Goal: Task Accomplishment & Management: Use online tool/utility

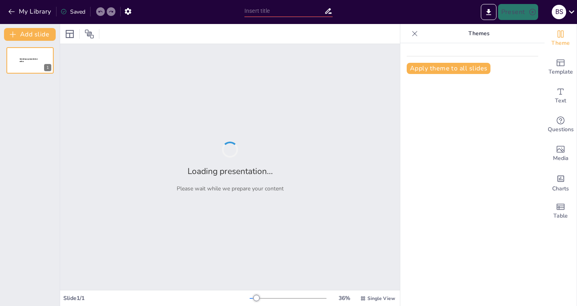
type input "Fundamentos de la Transferencia de Masa"
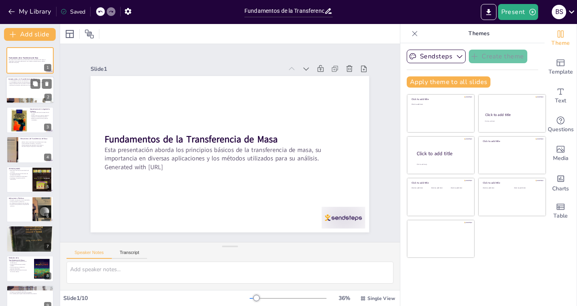
click at [32, 93] on div at bounding box center [30, 90] width 48 height 27
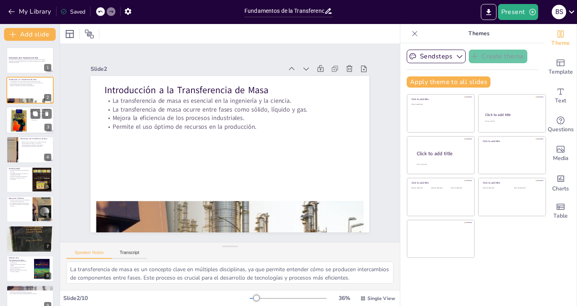
click at [36, 122] on div at bounding box center [30, 120] width 48 height 27
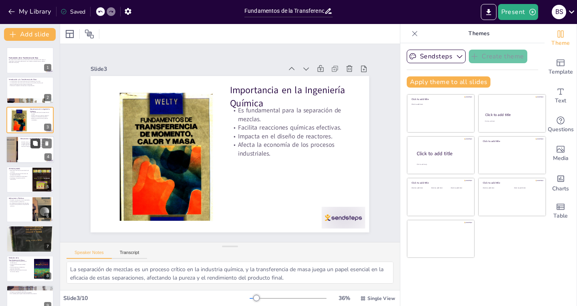
click at [33, 144] on icon at bounding box center [35, 144] width 6 height 6
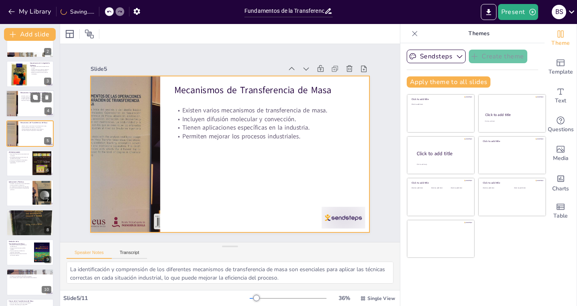
scroll to position [72, 0]
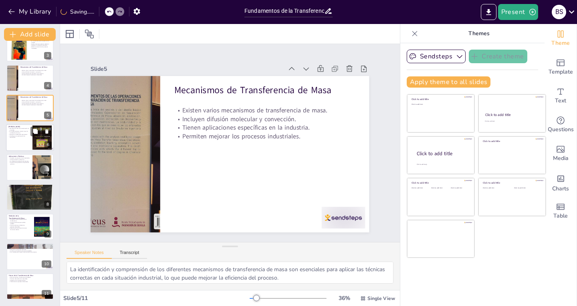
click at [23, 145] on div at bounding box center [30, 137] width 48 height 27
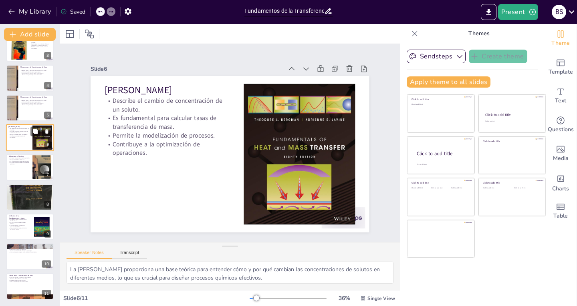
scroll to position [36, 0]
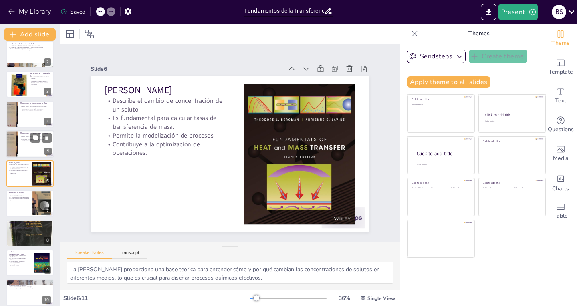
click at [26, 149] on div at bounding box center [30, 144] width 48 height 27
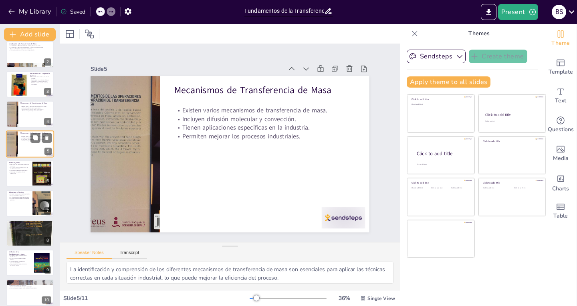
scroll to position [6, 0]
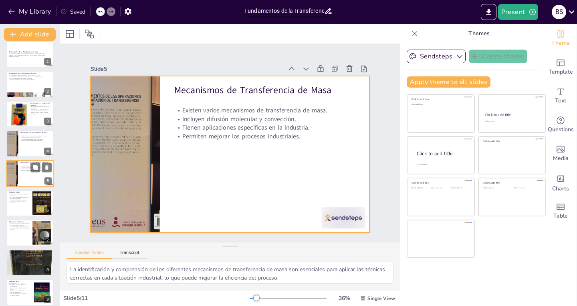
click at [25, 174] on div at bounding box center [30, 173] width 48 height 27
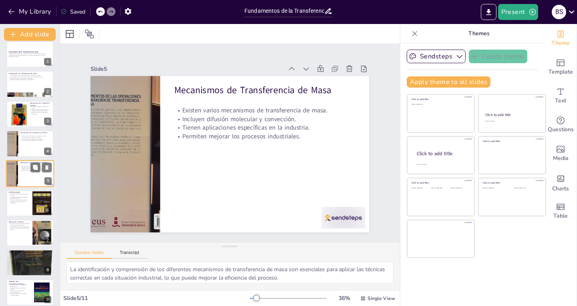
click at [25, 174] on div at bounding box center [30, 173] width 48 height 27
click at [25, 143] on div at bounding box center [30, 143] width 48 height 27
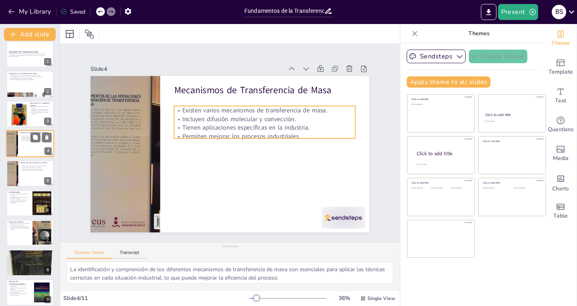
scroll to position [0, 0]
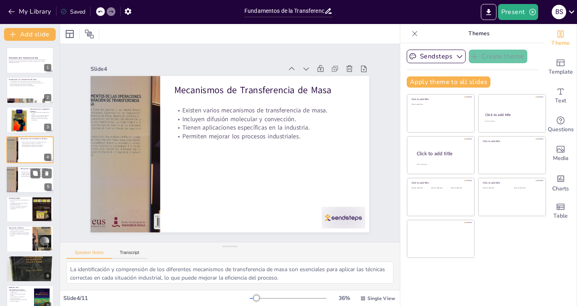
click at [22, 179] on div at bounding box center [30, 179] width 48 height 27
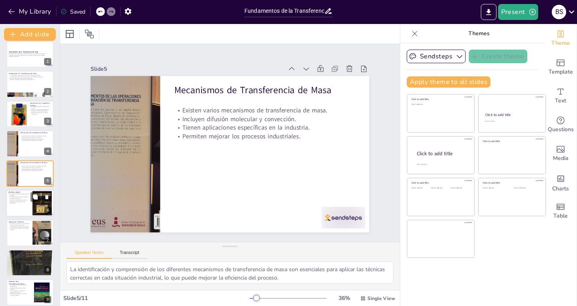
click at [18, 200] on p "Permite la modelización de procesos." at bounding box center [19, 201] width 22 height 2
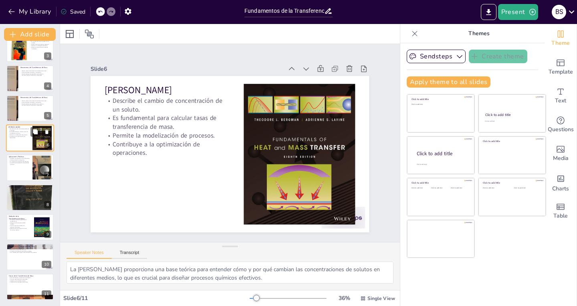
scroll to position [72, 0]
click at [32, 56] on div at bounding box center [30, 48] width 48 height 27
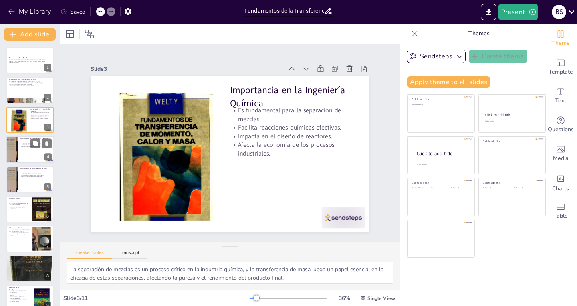
click at [22, 152] on div at bounding box center [30, 149] width 48 height 27
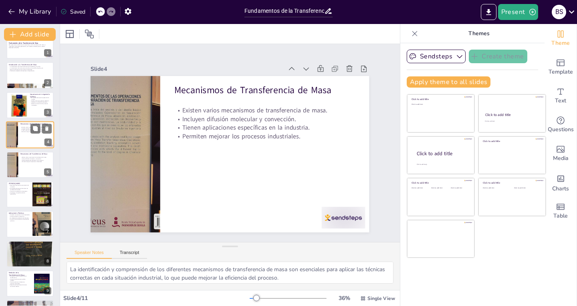
scroll to position [16, 0]
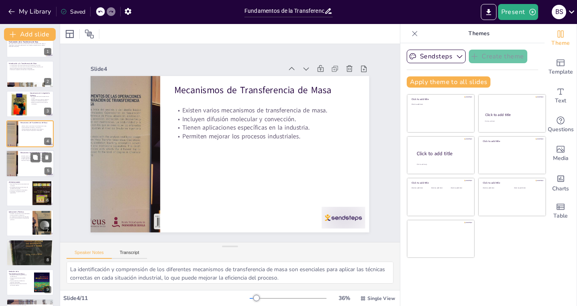
click at [34, 168] on div at bounding box center [30, 163] width 48 height 27
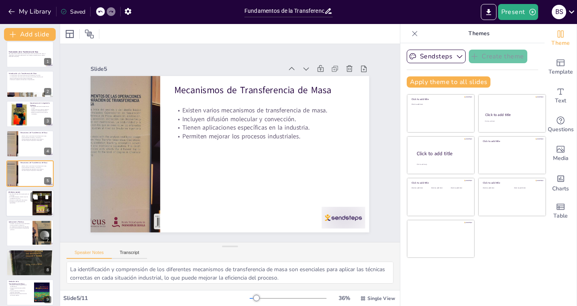
click at [19, 210] on div at bounding box center [30, 203] width 48 height 27
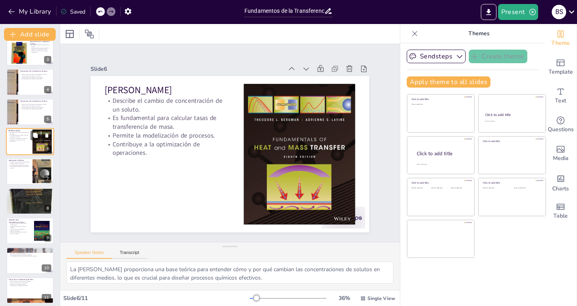
scroll to position [72, 0]
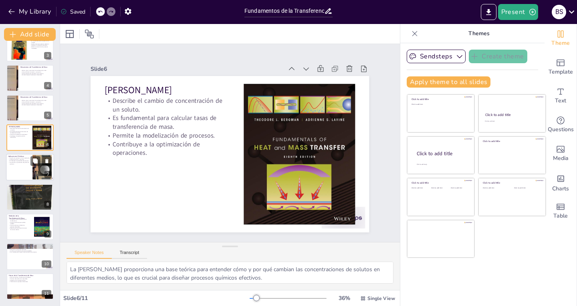
click at [20, 176] on div at bounding box center [30, 167] width 48 height 27
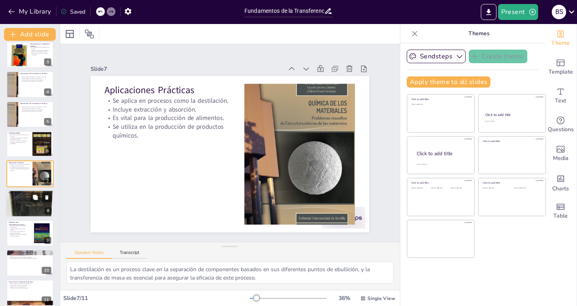
click at [22, 212] on div at bounding box center [30, 203] width 48 height 67
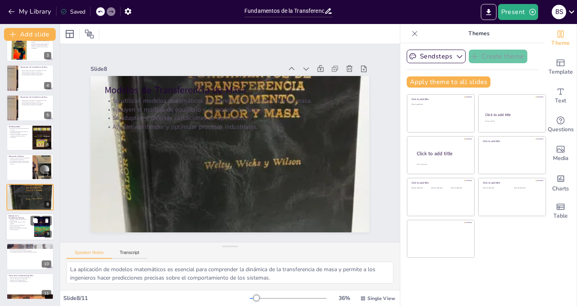
click at [19, 232] on div at bounding box center [30, 227] width 48 height 27
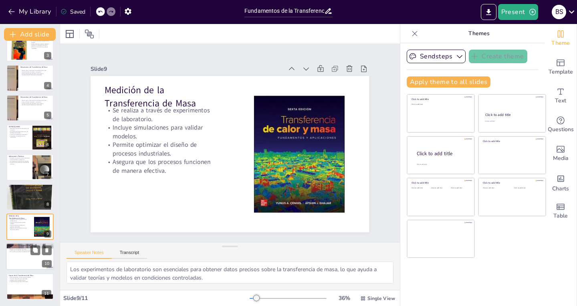
click at [15, 260] on div at bounding box center [30, 257] width 48 height 27
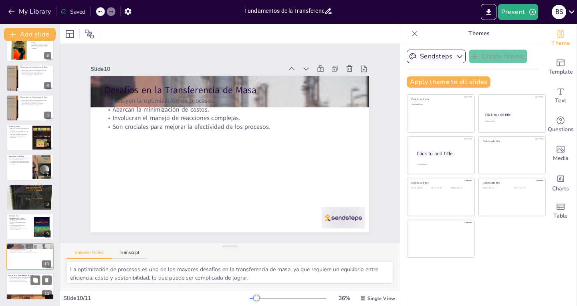
click at [20, 290] on div at bounding box center [30, 286] width 48 height 27
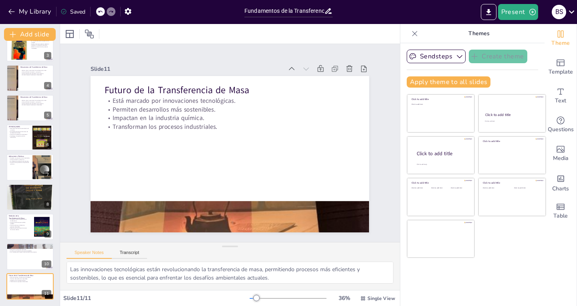
scroll to position [0, 0]
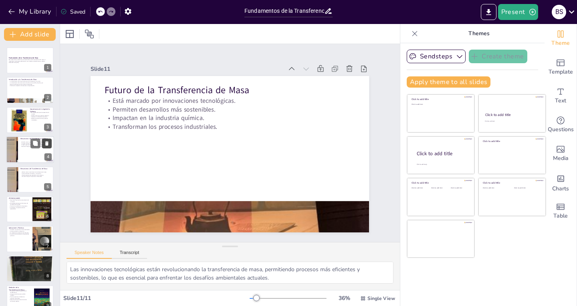
click at [48, 144] on icon at bounding box center [46, 143] width 3 height 4
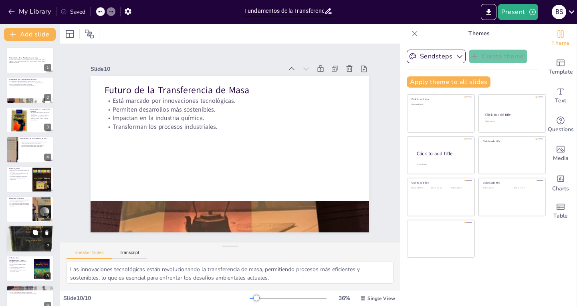
click at [21, 245] on div at bounding box center [30, 239] width 48 height 67
type textarea "La aplicación de modelos matemáticos es esencial para comprender la dinámica de…"
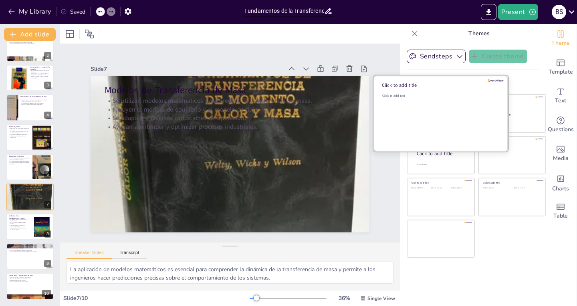
click at [421, 123] on div "Click to add text" at bounding box center [439, 119] width 115 height 50
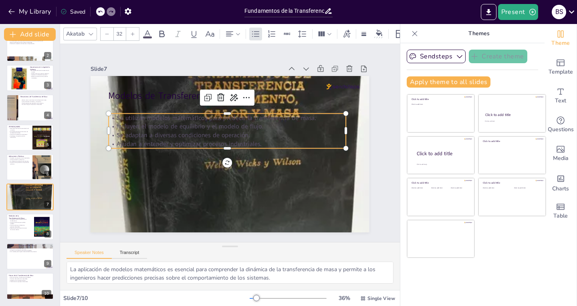
click at [324, 120] on p "Incluyen el modelo de equilibrio y el modelo de flujo." at bounding box center [229, 126] width 236 height 33
click at [148, 33] on icon at bounding box center [148, 34] width 10 height 10
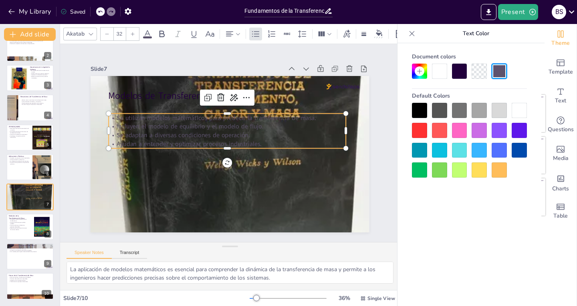
click at [517, 112] on div at bounding box center [519, 110] width 15 height 15
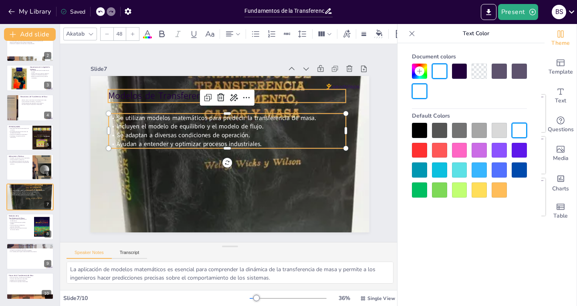
click at [142, 91] on p "Modelos de Transferencia de Masa" at bounding box center [232, 96] width 238 height 38
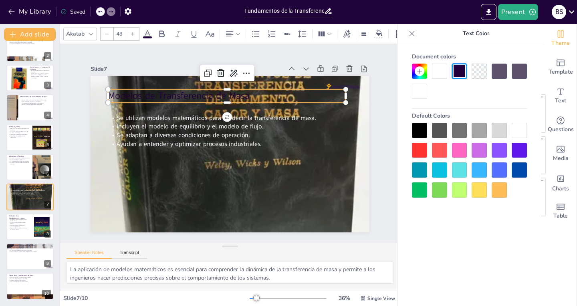
click at [147, 29] on icon at bounding box center [148, 34] width 10 height 10
click at [432, 75] on div at bounding box center [439, 71] width 15 height 15
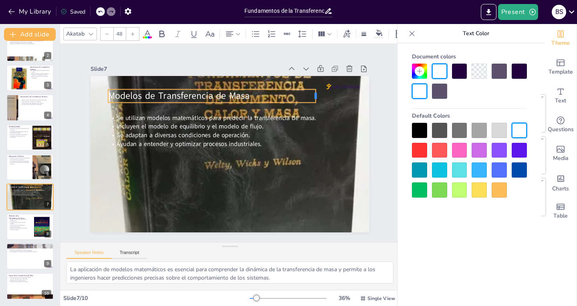
drag, startPoint x: 340, startPoint y: 93, endPoint x: 277, endPoint y: 91, distance: 63.0
click at [316, 93] on div at bounding box center [319, 95] width 6 height 13
drag, startPoint x: 254, startPoint y: 87, endPoint x: 270, endPoint y: 87, distance: 16.0
click at [270, 87] on p "Modelos de Transferencia de Masa" at bounding box center [228, 96] width 198 height 34
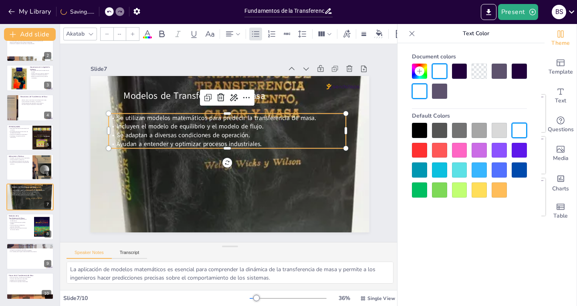
type input "32"
click at [220, 128] on span "Incluyen el modelo de equilibrio y el modelo de flujo." at bounding box center [192, 123] width 147 height 24
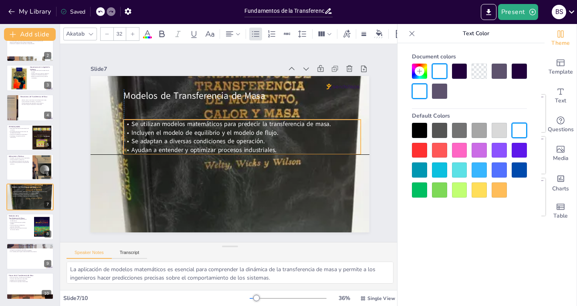
drag, startPoint x: 319, startPoint y: 112, endPoint x: 331, endPoint y: 116, distance: 13.6
click at [331, 76] on div "Modelos de Transferencia de Masa Se utilizan modelos matemáticos para predecir …" at bounding box center [230, 76] width 278 height 0
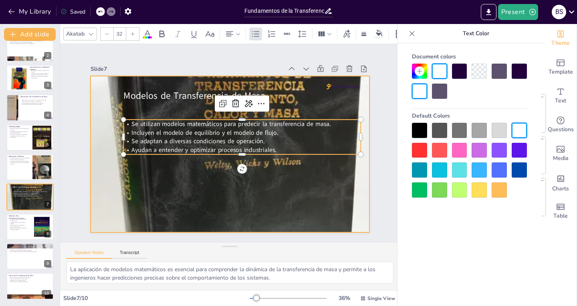
click at [193, 177] on div at bounding box center [227, 154] width 353 height 438
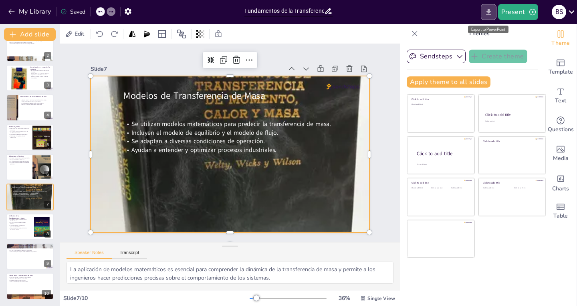
click at [484, 10] on button "Export to PowerPoint" at bounding box center [489, 12] width 16 height 16
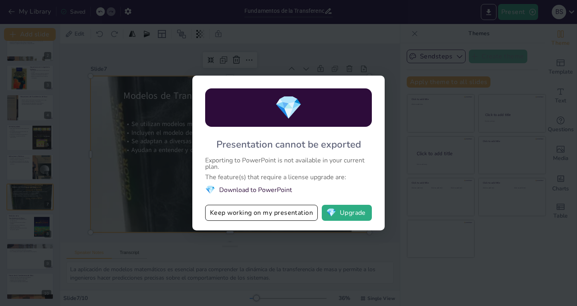
click at [261, 194] on li "💎 Download to PowerPoint" at bounding box center [288, 190] width 167 height 11
click at [346, 213] on button "💎 Upgrade" at bounding box center [347, 213] width 50 height 16
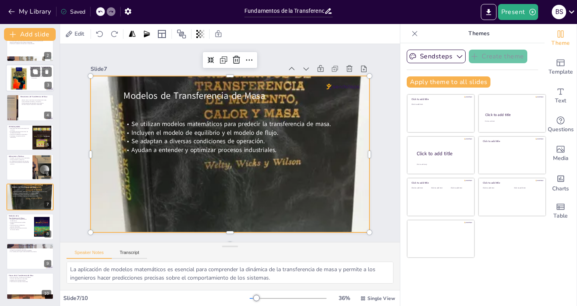
click at [29, 77] on div at bounding box center [30, 78] width 48 height 27
type textarea "La separación de mezclas es un proceso crítico en la industria química, y la tr…"
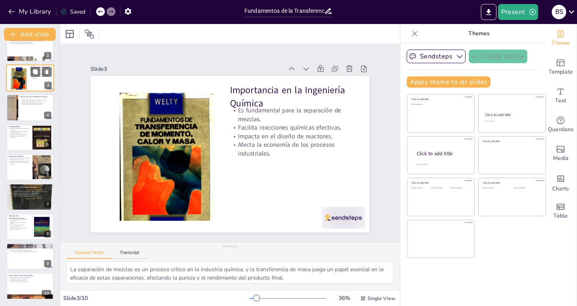
scroll to position [0, 0]
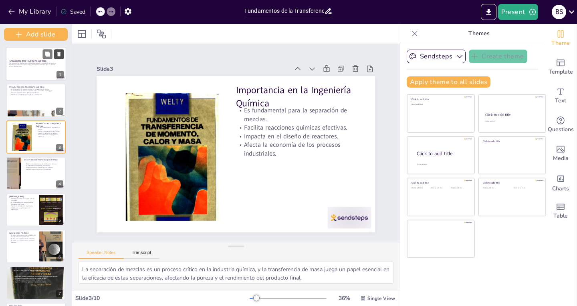
drag, startPoint x: 58, startPoint y: 95, endPoint x: 58, endPoint y: 56, distance: 39.3
click at [58, 56] on div "Add slide Fundamentos de la Transferencia de Masa Esta presentación aborda los …" at bounding box center [36, 165] width 72 height 282
click at [46, 69] on div at bounding box center [36, 64] width 60 height 34
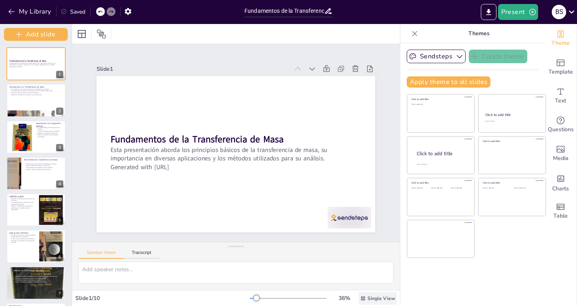
click at [371, 299] on span "Single View" at bounding box center [381, 299] width 28 height 6
click at [361, 283] on span "List View" at bounding box center [366, 281] width 42 height 8
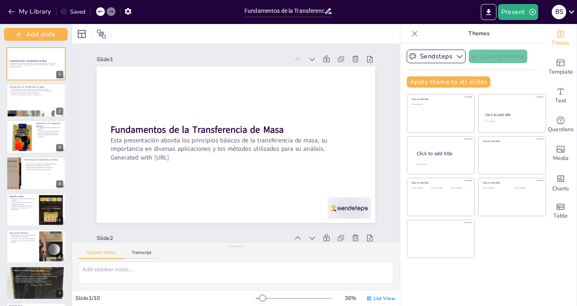
click at [468, 38] on p "Themes" at bounding box center [478, 33] width 115 height 19
click at [412, 35] on icon at bounding box center [414, 33] width 5 height 5
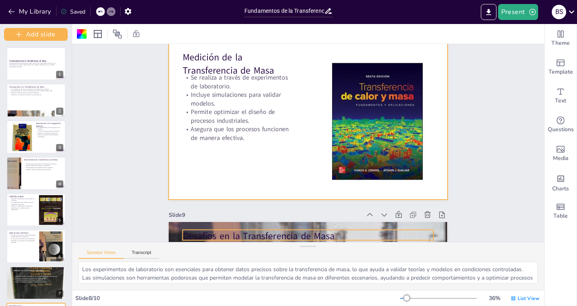
scroll to position [1282, 0]
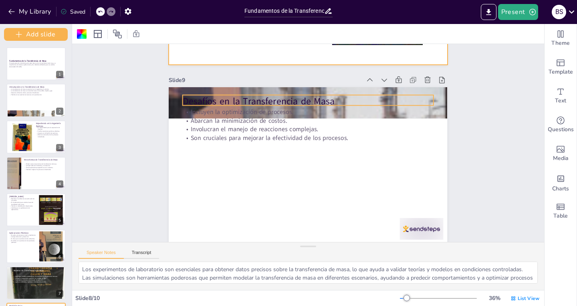
type textarea "La optimización de procesos es uno de los mayores desafíos en la transferencia …"
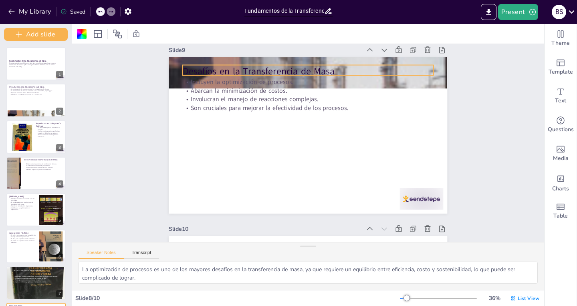
scroll to position [1442, 0]
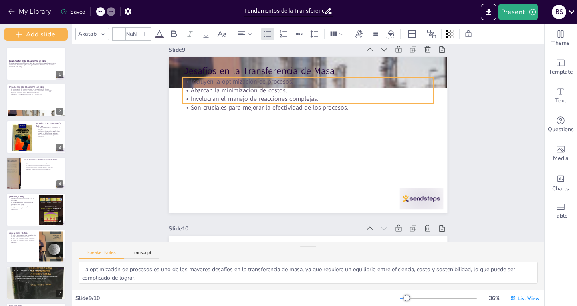
type input "32"
click at [218, 103] on p "Involucran el manejo de reacciones complejas." at bounding box center [326, 103] width 232 height 110
click at [158, 34] on icon at bounding box center [159, 34] width 7 height 8
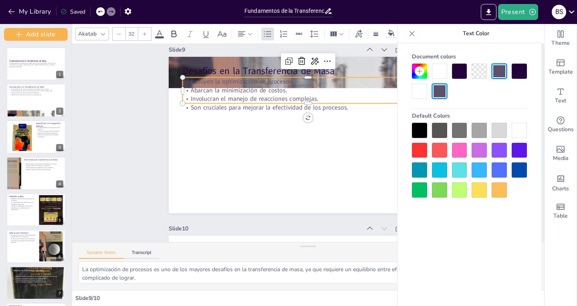
click at [459, 70] on div at bounding box center [459, 71] width 15 height 15
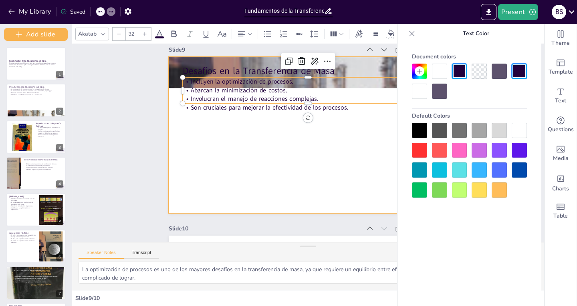
click at [200, 134] on div at bounding box center [308, 135] width 278 height 157
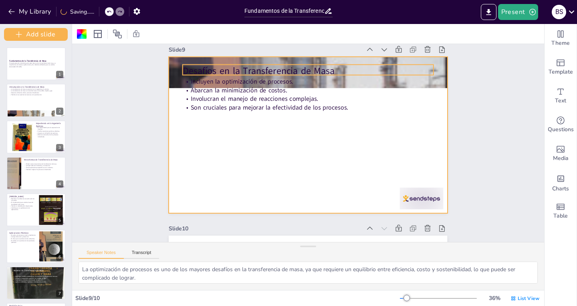
click at [226, 69] on p "Desafíos en la Transferencia de Masa" at bounding box center [337, 77] width 234 height 114
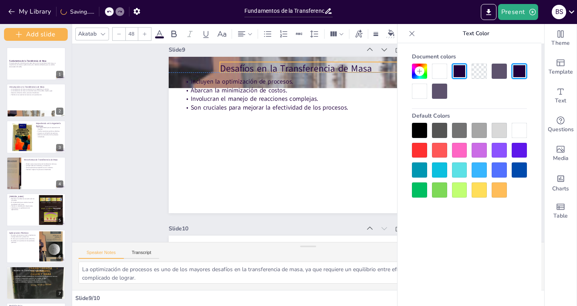
drag, startPoint x: 232, startPoint y: 65, endPoint x: 269, endPoint y: 63, distance: 37.3
click at [269, 63] on p "Desafíos en la Transferencia de Masa" at bounding box center [345, 68] width 251 height 13
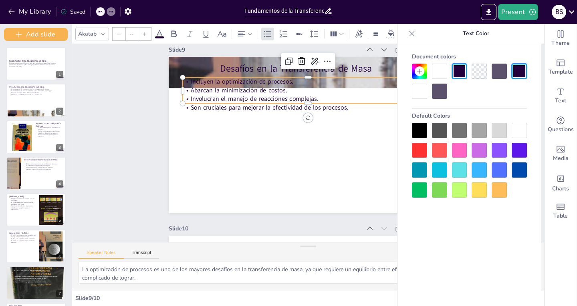
type input "32"
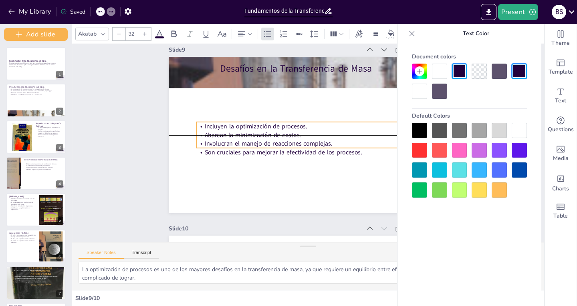
drag, startPoint x: 223, startPoint y: 79, endPoint x: 238, endPoint y: 122, distance: 45.5
click at [238, 122] on span "Incluyen la optimización de procesos." at bounding box center [256, 126] width 103 height 8
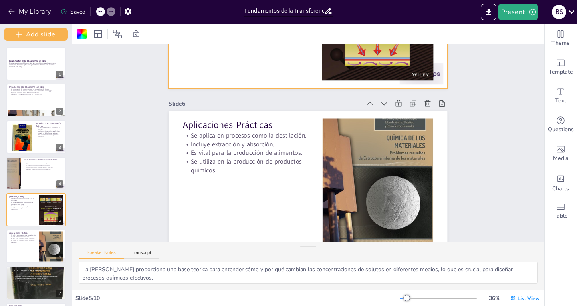
scroll to position [838, 0]
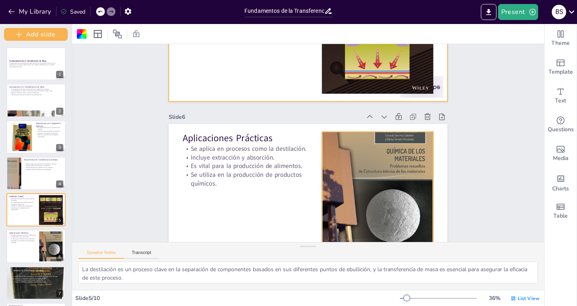
click at [377, 170] on div at bounding box center [371, 210] width 127 height 164
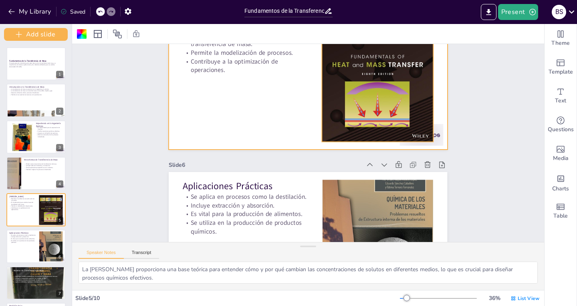
scroll to position [677, 0]
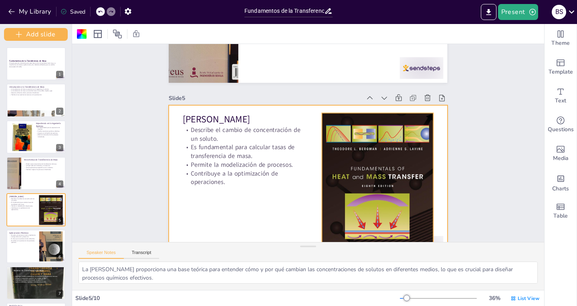
click at [372, 187] on div at bounding box center [377, 183] width 113 height 141
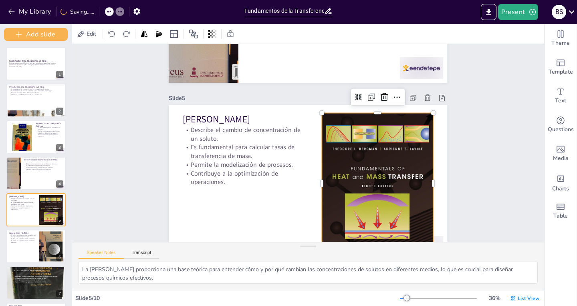
click at [362, 200] on div at bounding box center [373, 191] width 127 height 152
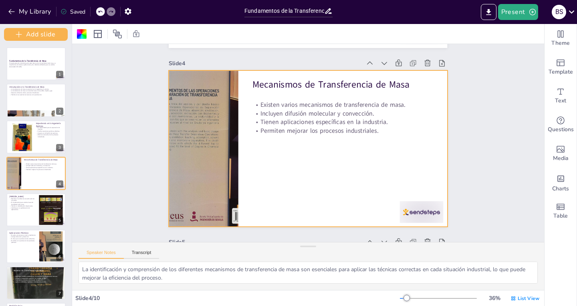
scroll to position [517, 0]
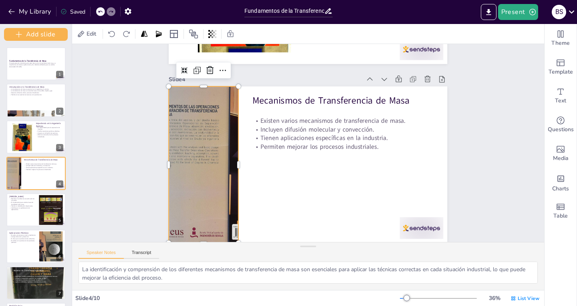
click at [206, 145] on div at bounding box center [203, 165] width 111 height 157
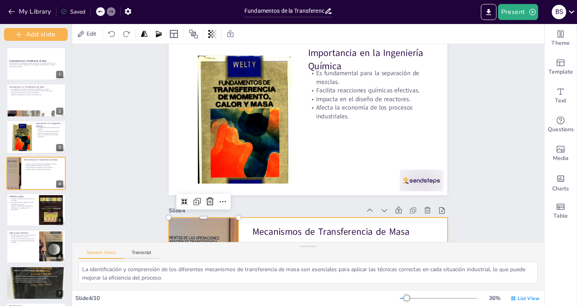
type textarea "La transferencia de masa es un concepto clave en múltiples disciplinas, ya que …"
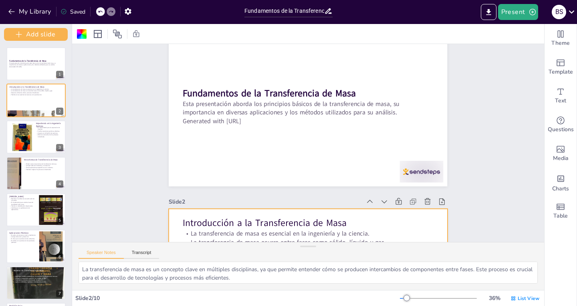
scroll to position [0, 0]
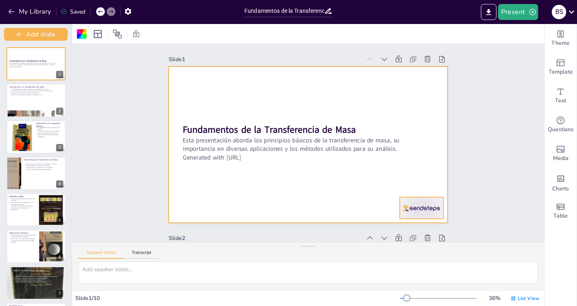
click at [409, 212] on div at bounding box center [422, 209] width 44 height 22
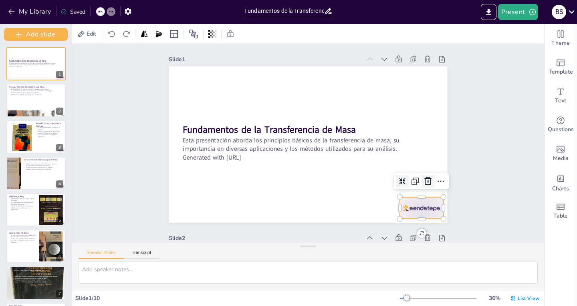
click at [423, 189] on icon at bounding box center [423, 194] width 10 height 10
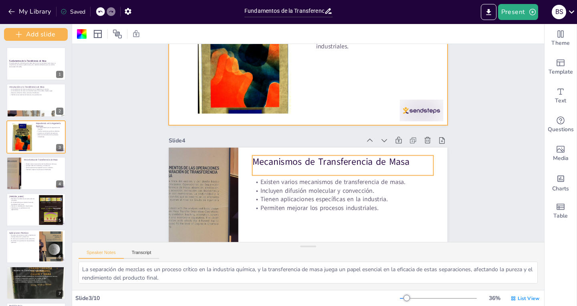
scroll to position [481, 0]
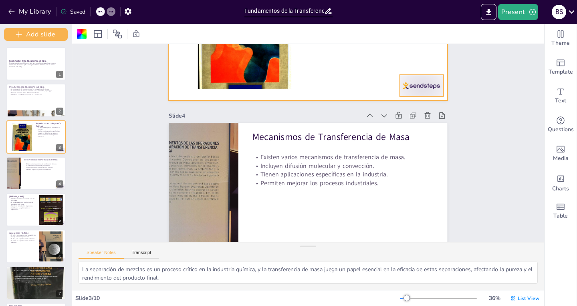
click at [404, 85] on div at bounding box center [427, 98] width 46 height 26
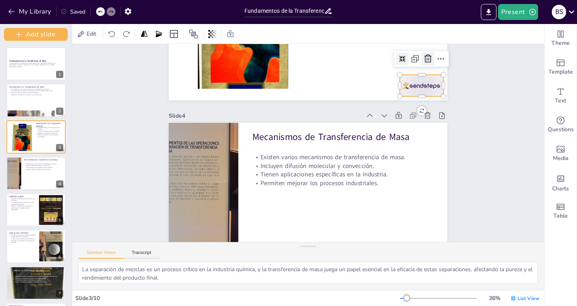
click at [449, 155] on icon at bounding box center [454, 160] width 10 height 11
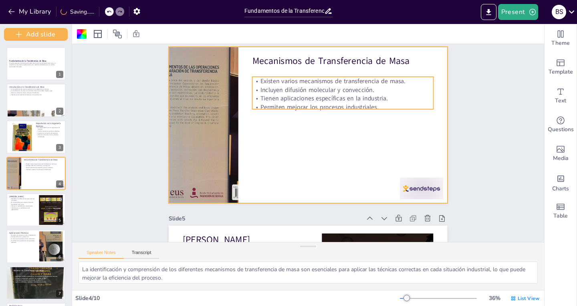
scroll to position [641, 0]
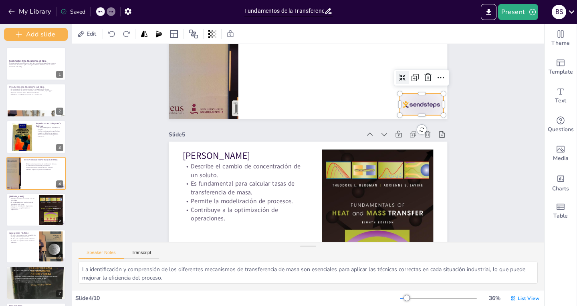
click at [253, 213] on div at bounding box center [229, 233] width 48 height 40
click at [435, 99] on icon at bounding box center [439, 103] width 9 height 9
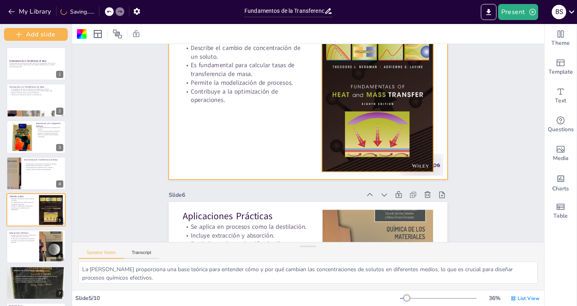
scroll to position [801, 0]
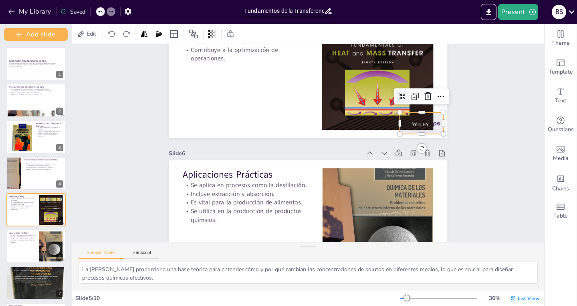
click at [436, 153] on div at bounding box center [419, 172] width 48 height 38
click at [429, 117] on icon at bounding box center [434, 122] width 11 height 11
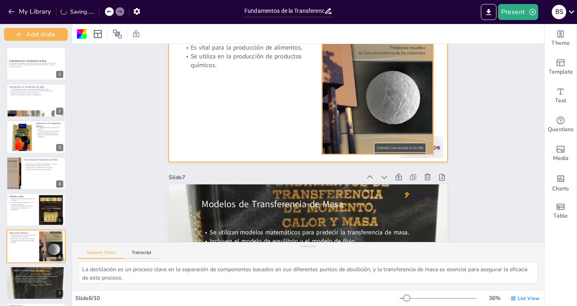
scroll to position [962, 0]
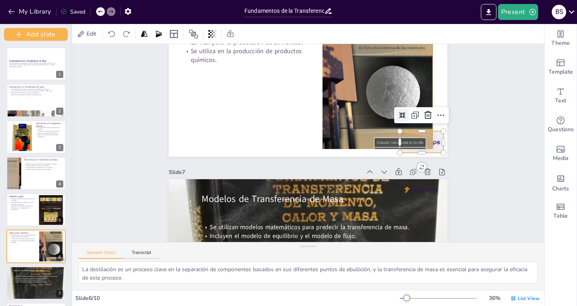
click at [430, 151] on div at bounding box center [419, 166] width 47 height 30
click at [425, 148] on icon at bounding box center [431, 154] width 12 height 12
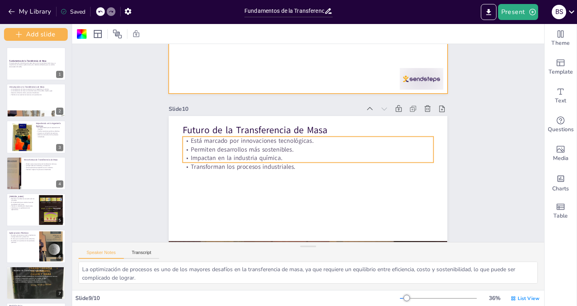
scroll to position [1563, 0]
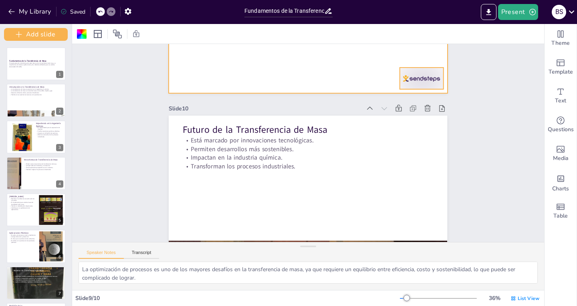
click at [415, 82] on div at bounding box center [428, 91] width 46 height 26
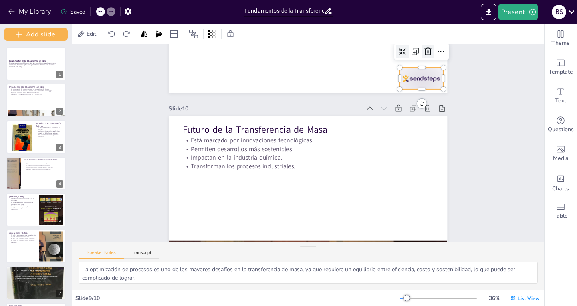
click at [433, 60] on icon at bounding box center [437, 64] width 8 height 8
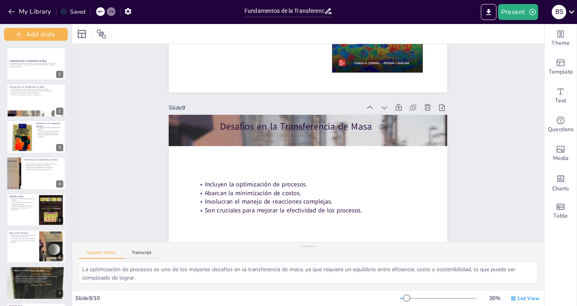
scroll to position [1359, 0]
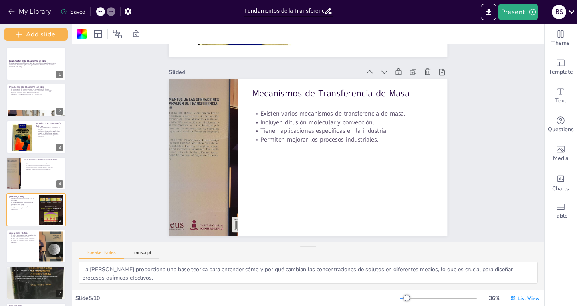
type textarea "La separación de mezclas es un proceso crítico en la industria química, y la tr…"
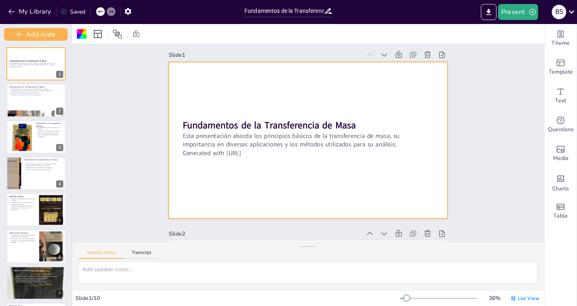
scroll to position [0, 0]
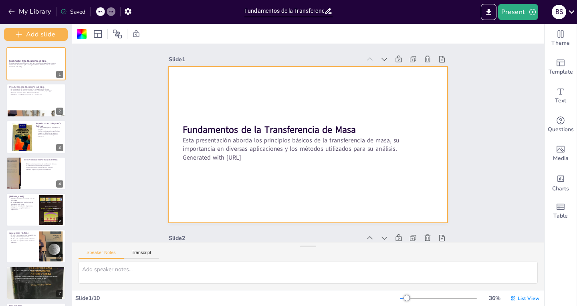
click at [75, 10] on div "Saved" at bounding box center [72, 12] width 25 height 8
click at [504, 7] on button "Present" at bounding box center [518, 12] width 40 height 16
click at [512, 28] on li "Preview presentation" at bounding box center [530, 29] width 63 height 13
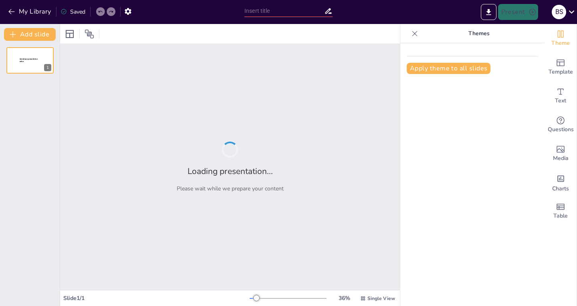
type input "Fundamentos de la Transferencia de Masa"
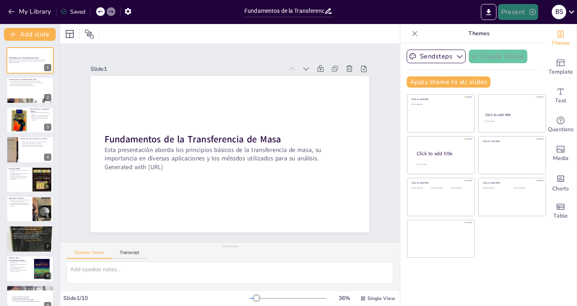
click at [519, 9] on button "Present" at bounding box center [518, 12] width 40 height 16
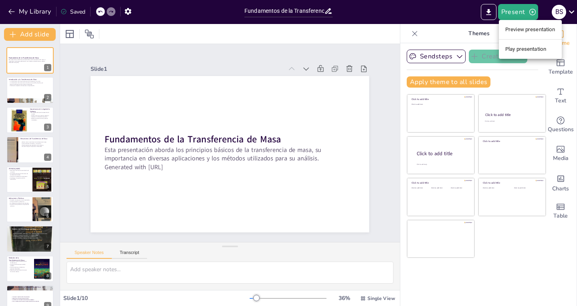
click at [513, 46] on li "Play presentation" at bounding box center [530, 49] width 63 height 13
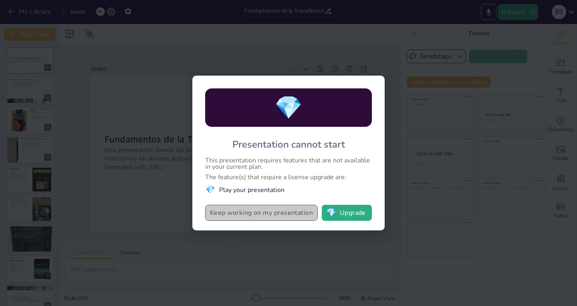
click at [272, 214] on button "Keep working on my presentation" at bounding box center [261, 213] width 113 height 16
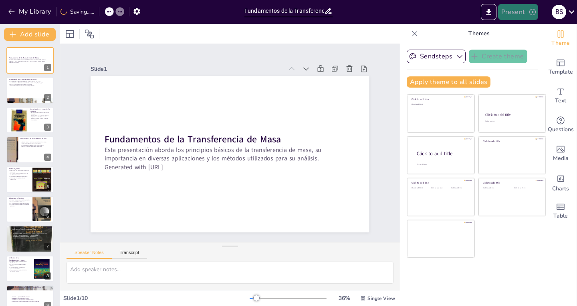
click at [521, 6] on button "Present" at bounding box center [518, 12] width 40 height 16
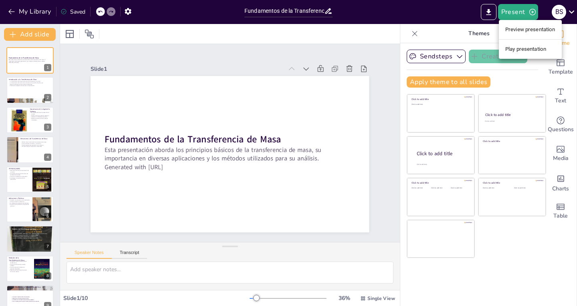
click at [516, 30] on li "Preview presentation" at bounding box center [530, 29] width 63 height 13
